Goal: Transaction & Acquisition: Purchase product/service

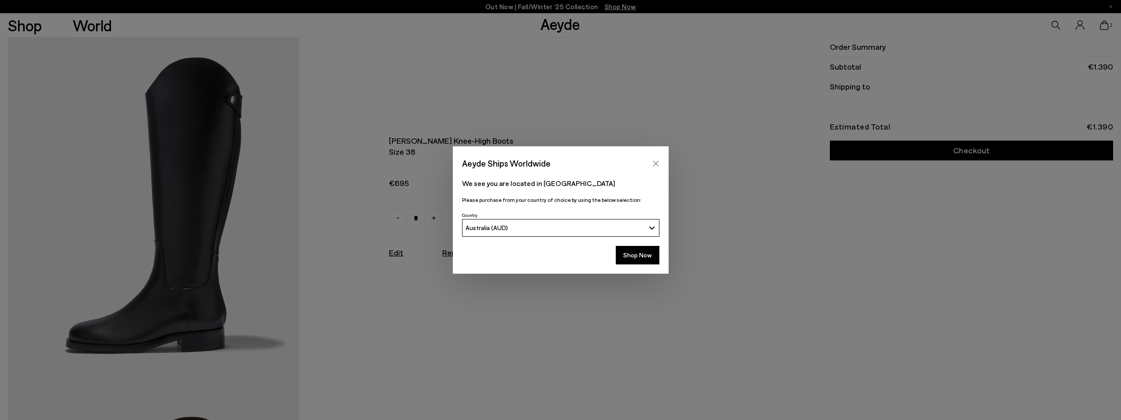
click at [658, 163] on icon "Close" at bounding box center [655, 163] width 7 height 7
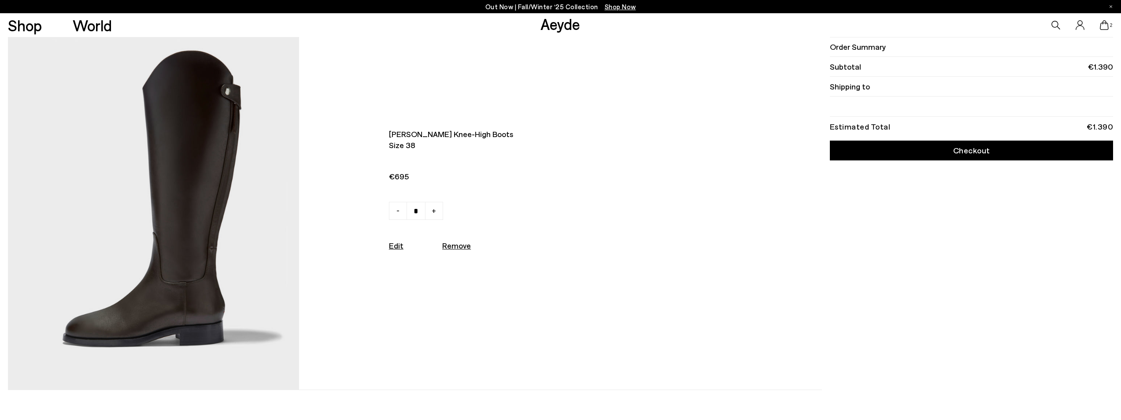
scroll to position [352, 0]
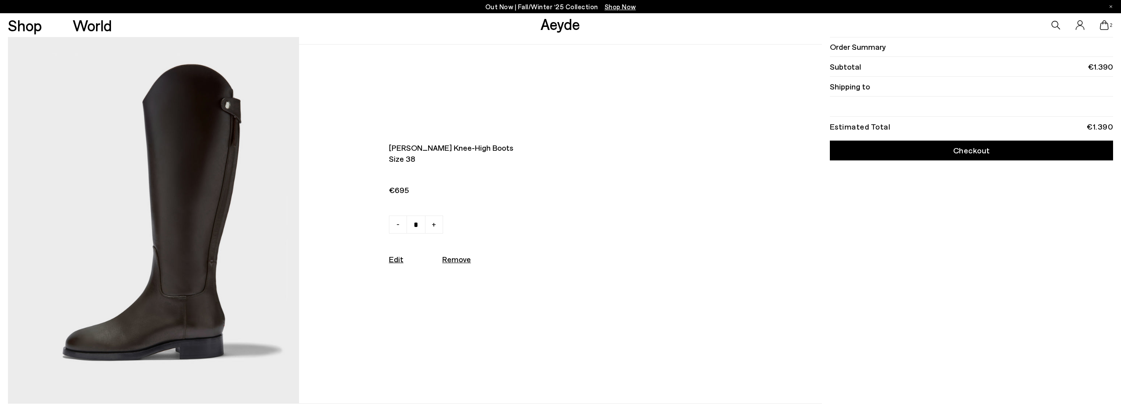
click at [217, 229] on img at bounding box center [153, 223] width 291 height 358
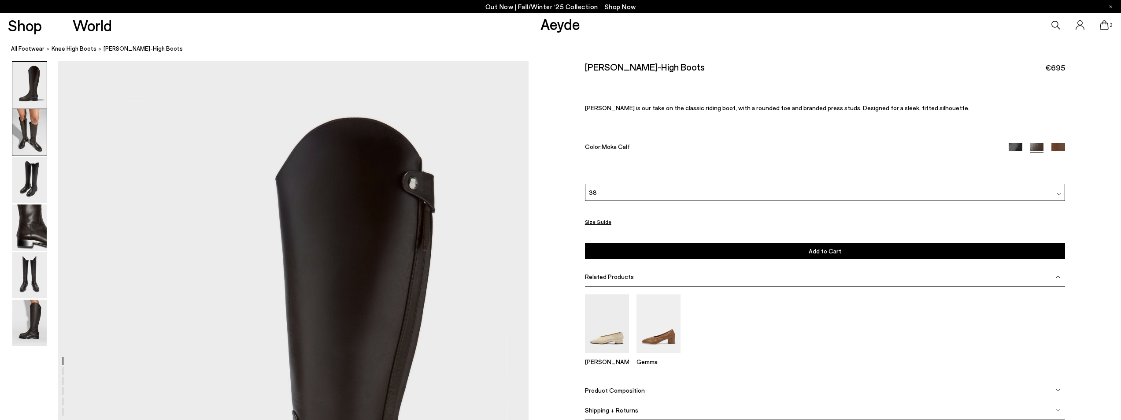
click at [27, 135] on img at bounding box center [29, 132] width 34 height 46
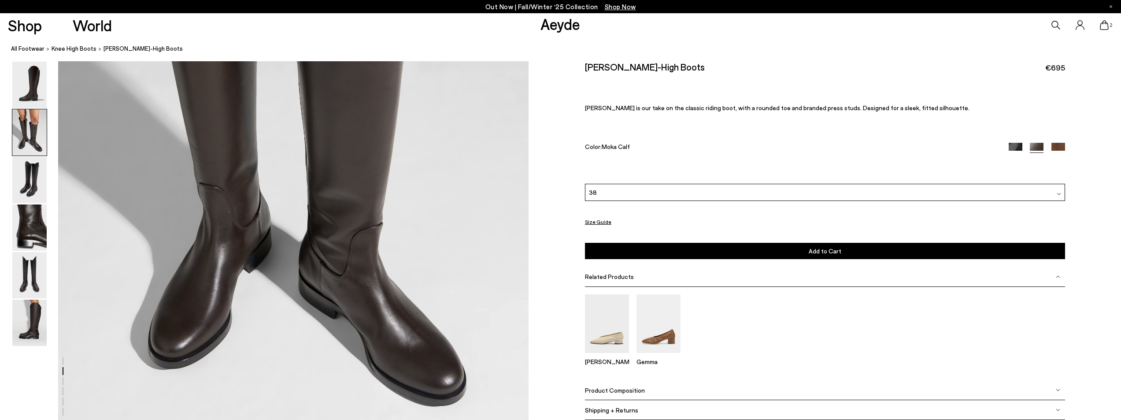
scroll to position [894, 0]
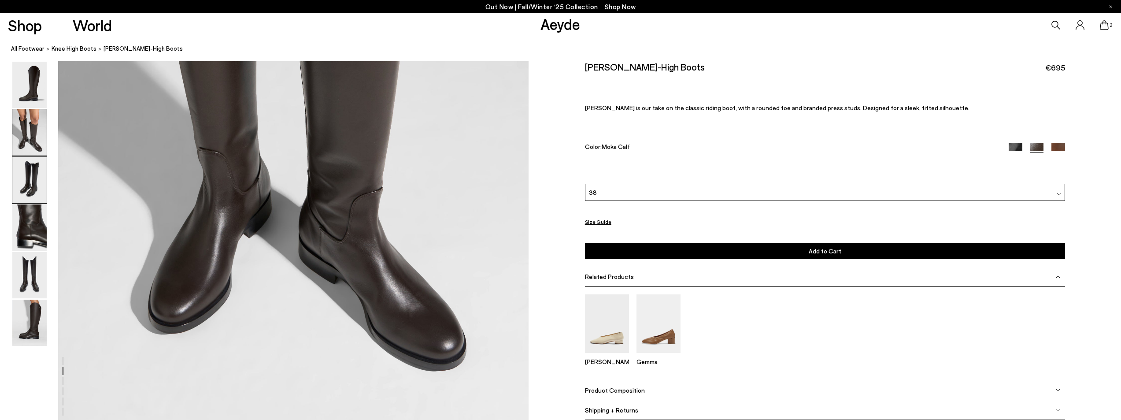
click at [43, 176] on img at bounding box center [29, 180] width 34 height 46
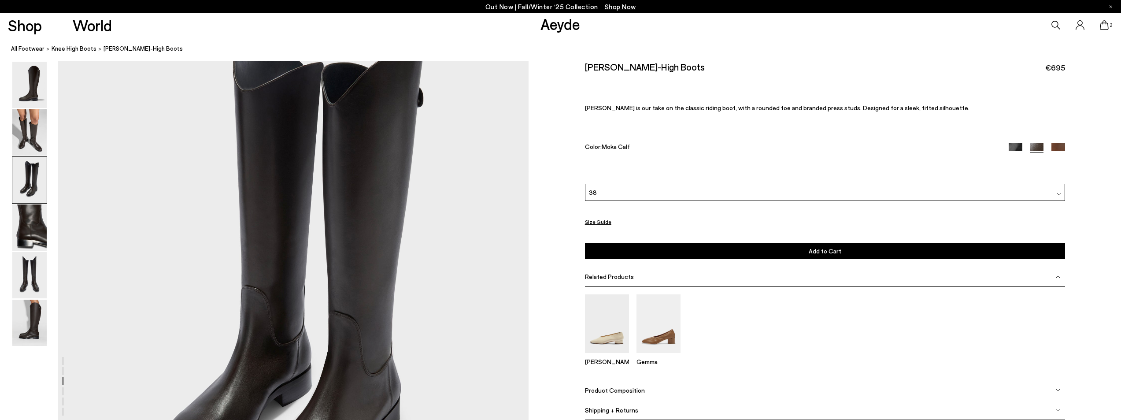
scroll to position [1434, 0]
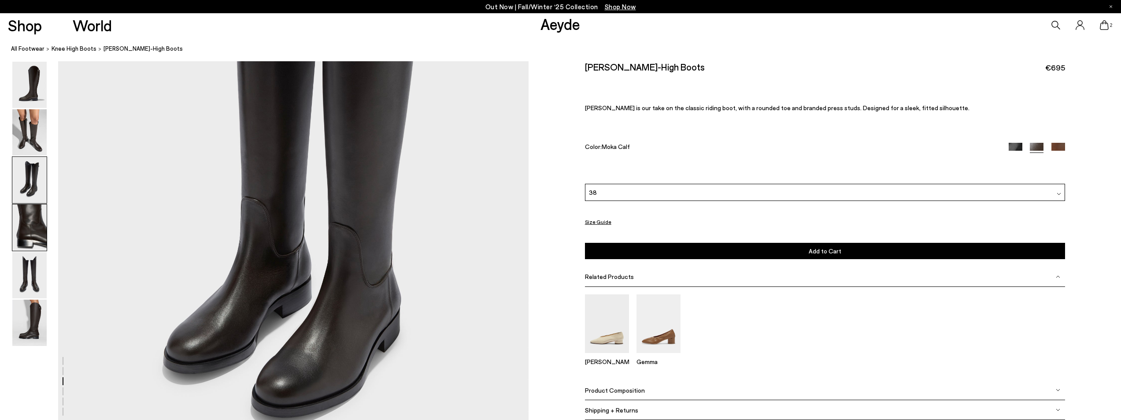
click at [43, 227] on img at bounding box center [29, 227] width 34 height 46
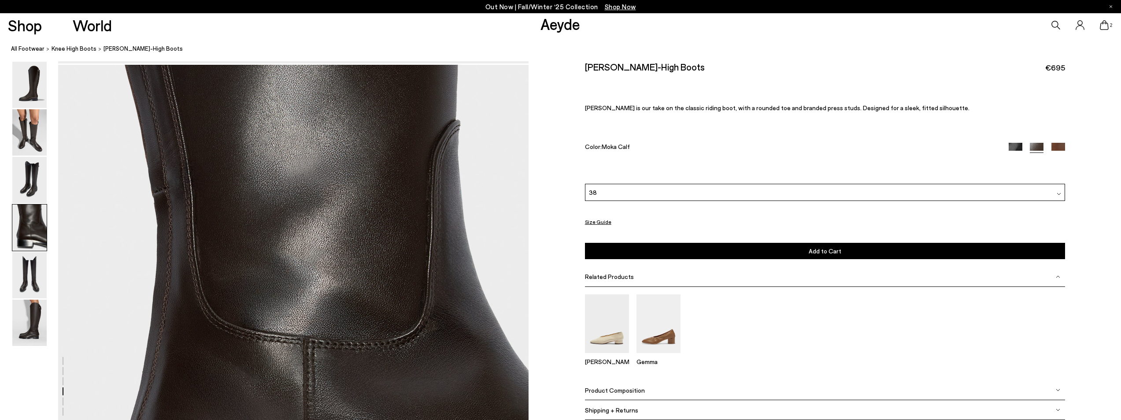
scroll to position [1887, 0]
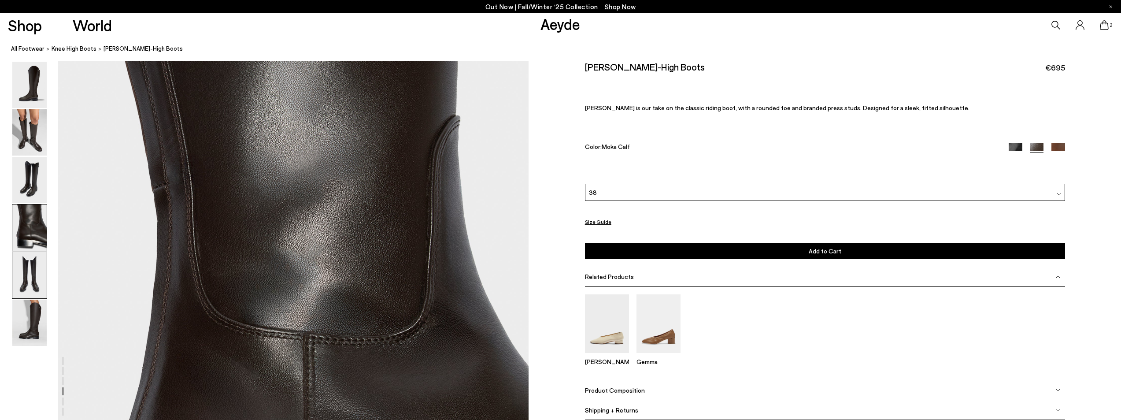
click at [33, 275] on img at bounding box center [29, 275] width 34 height 46
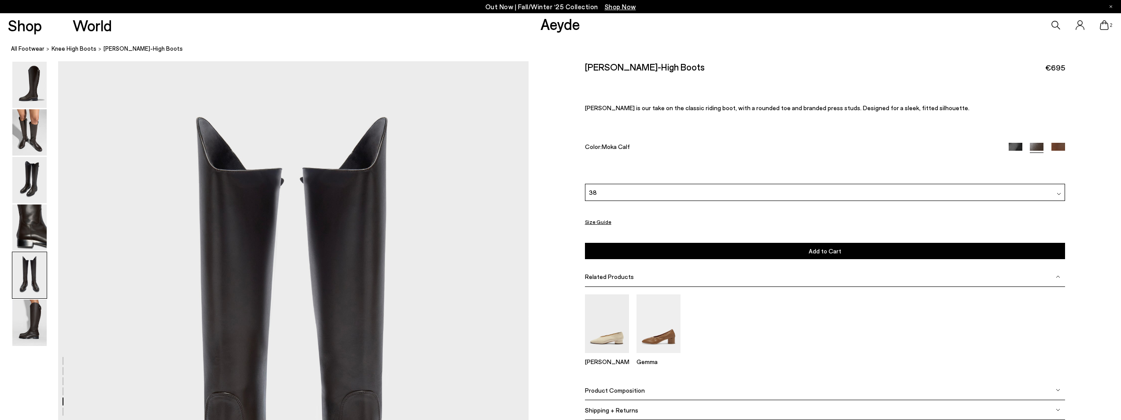
scroll to position [2295, 0]
